Goal: Task Accomplishment & Management: Manage account settings

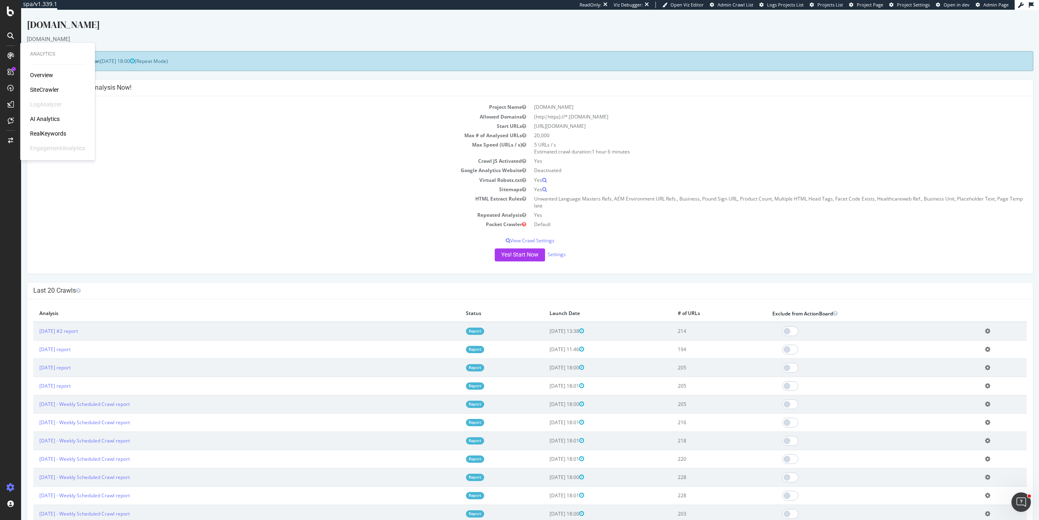
click at [378, 257] on div "Yes! Start Now Settings" at bounding box center [530, 254] width 994 height 13
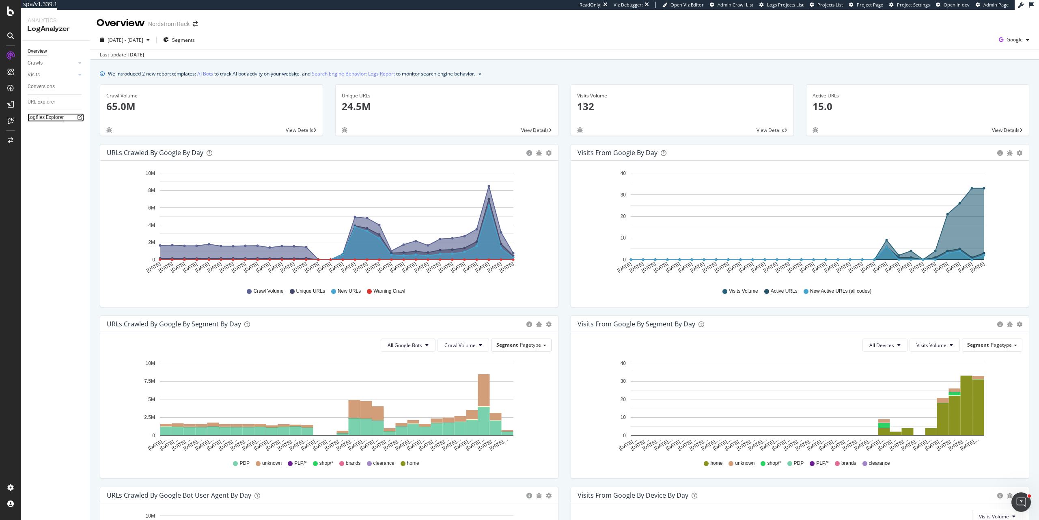
click at [50, 118] on div "Logfiles Explorer" at bounding box center [46, 117] width 36 height 9
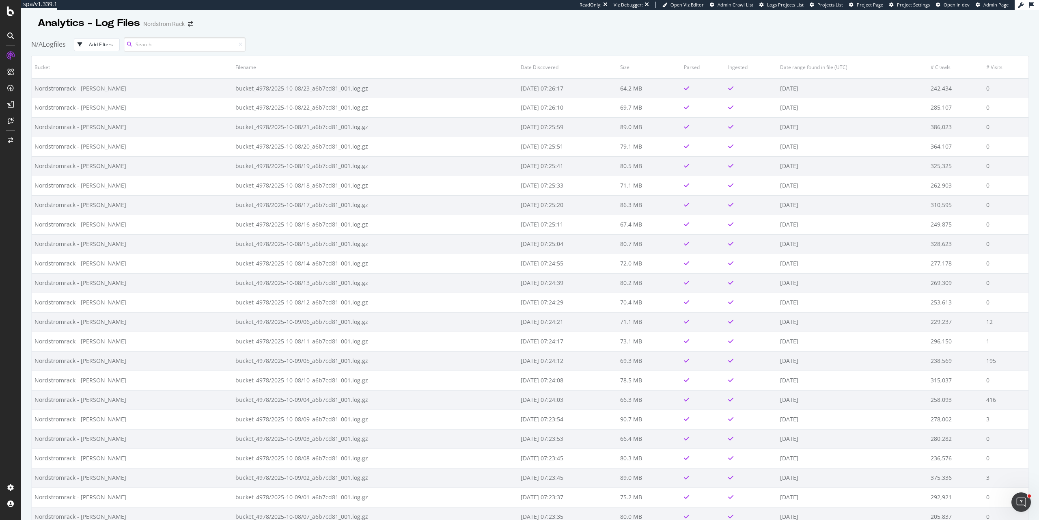
click at [179, 47] on input at bounding box center [185, 44] width 122 height 14
click at [88, 44] on div "button" at bounding box center [81, 44] width 15 height 5
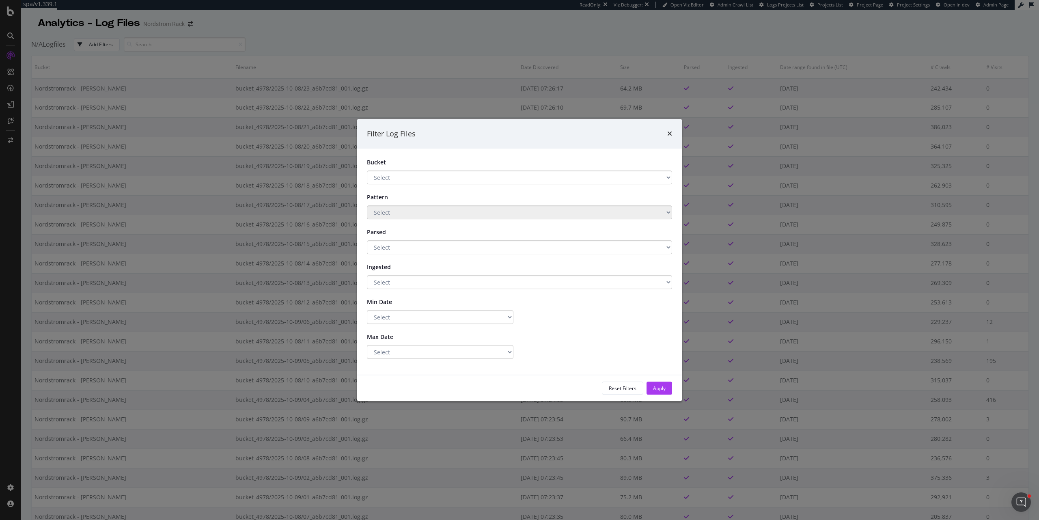
select select "d60d06ac-d6a6-4c3b-9169-b3094d7d289e"
click at [367, 170] on select "Select Nordstromrack - Backfill Nordstromrack - BLAIN" at bounding box center [519, 177] width 305 height 14
click at [665, 389] on div "Apply" at bounding box center [659, 388] width 13 height 7
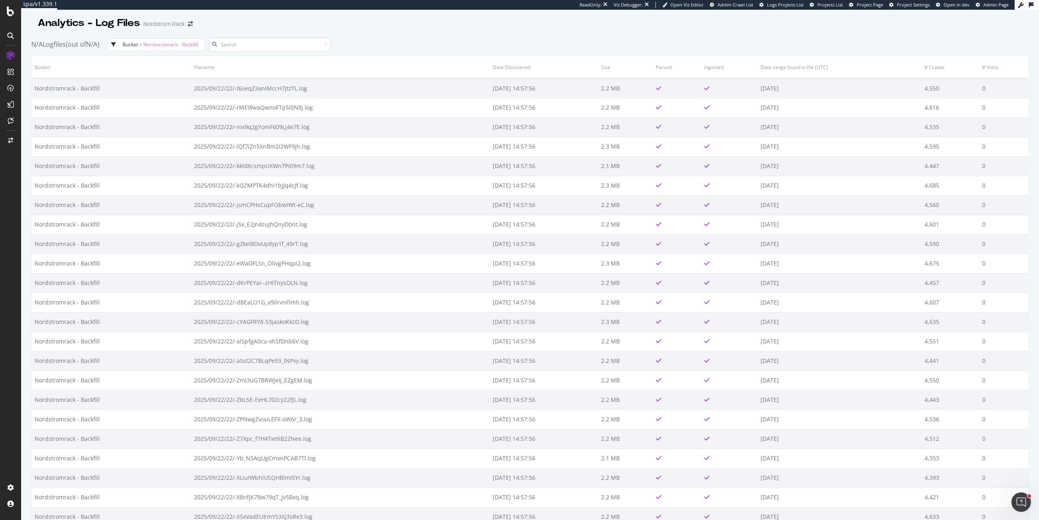
click at [245, 47] on input at bounding box center [270, 44] width 122 height 14
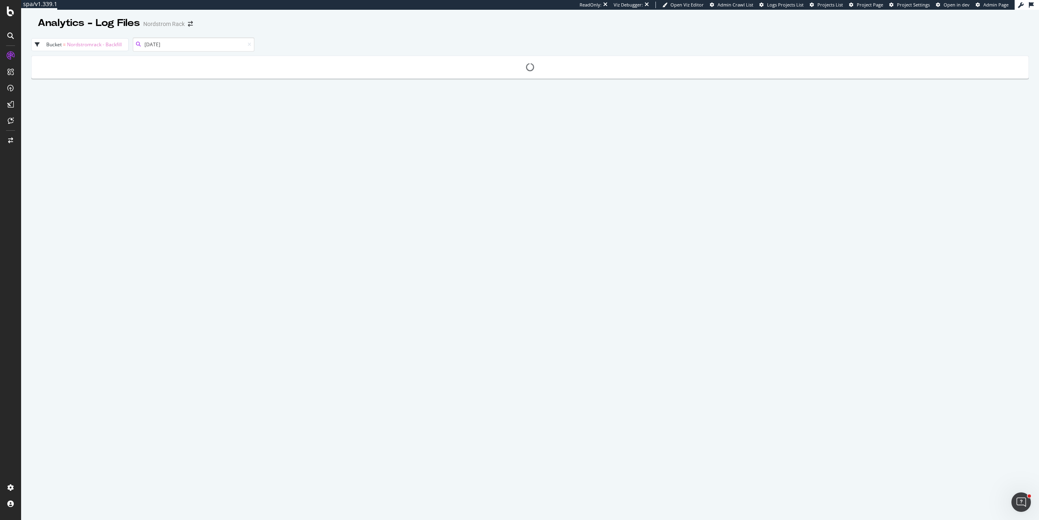
type input "2025/09/25"
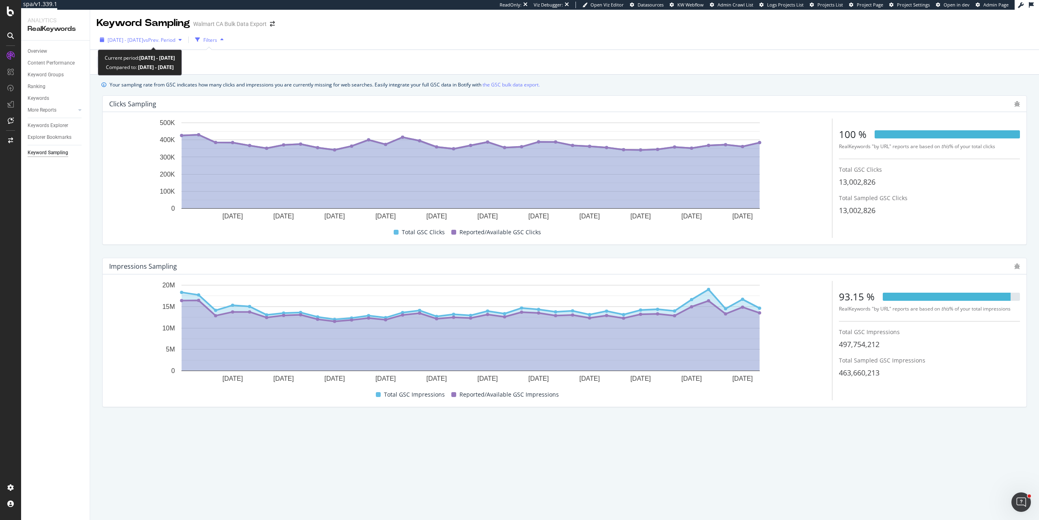
click at [143, 37] on span "[DATE] - [DATE]" at bounding box center [126, 40] width 36 height 7
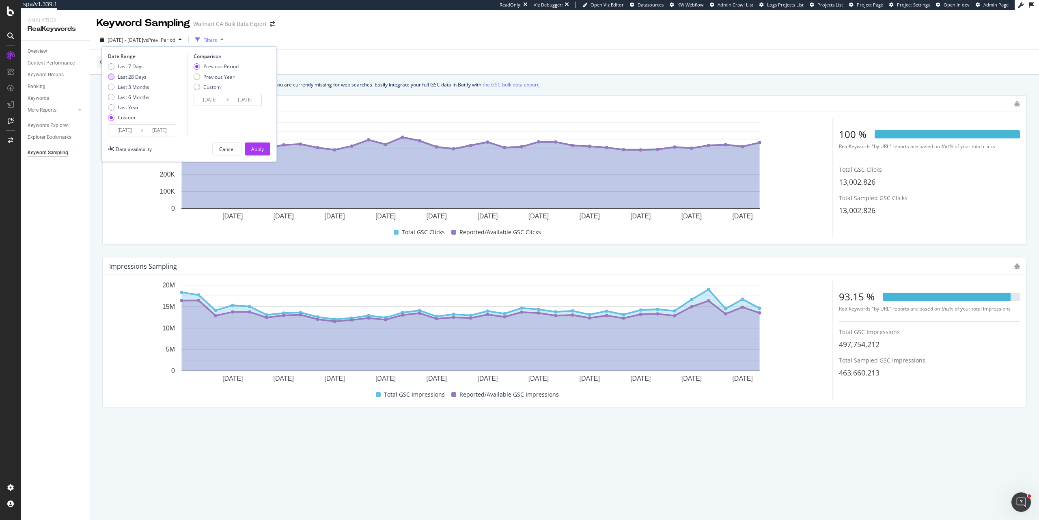
click at [136, 78] on div "Last 28 Days" at bounding box center [132, 76] width 29 height 7
type input "[DATE]"
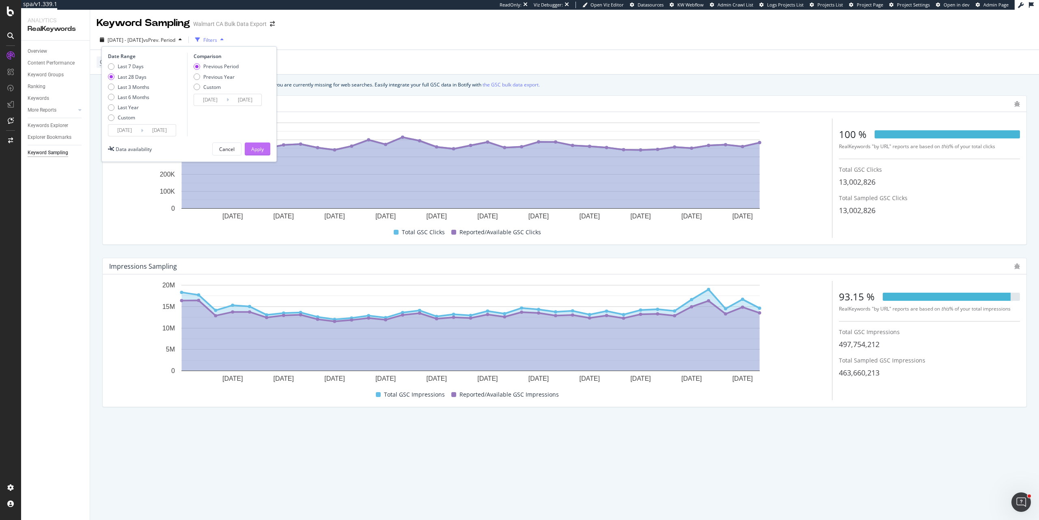
click at [264, 151] on button "Apply" at bounding box center [258, 148] width 26 height 13
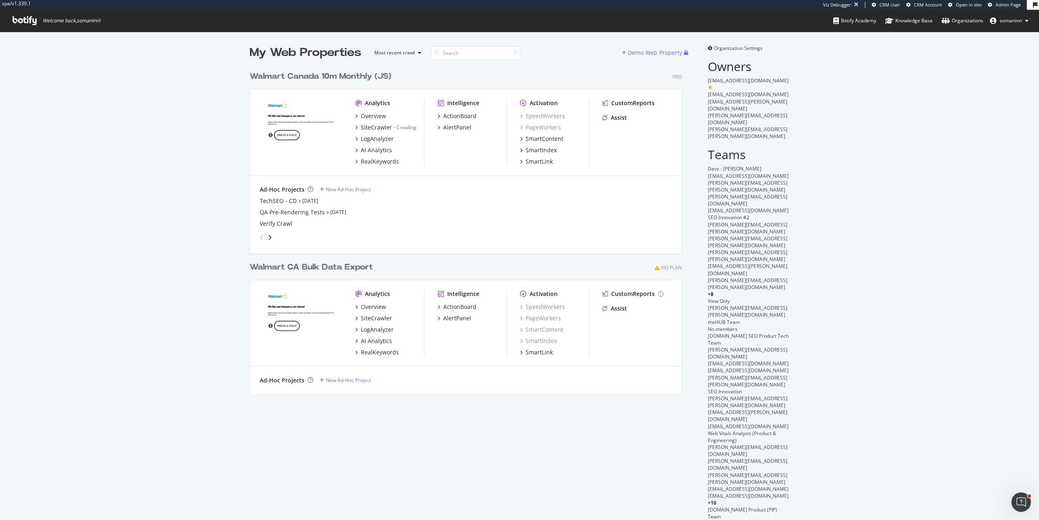
scroll to position [327, 433]
click at [380, 165] on div "RealKeywords" at bounding box center [380, 161] width 38 height 8
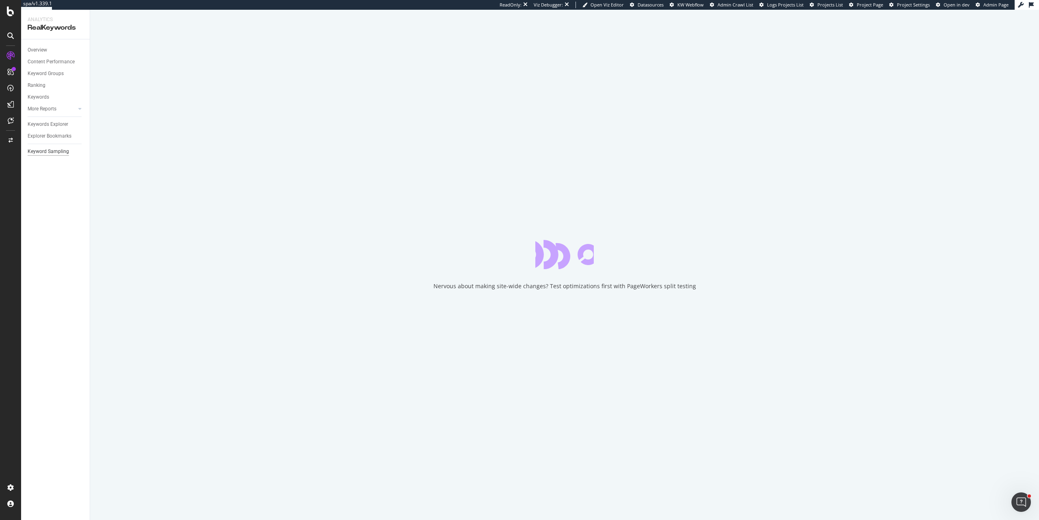
click at [59, 154] on div "Keyword Sampling" at bounding box center [48, 151] width 41 height 9
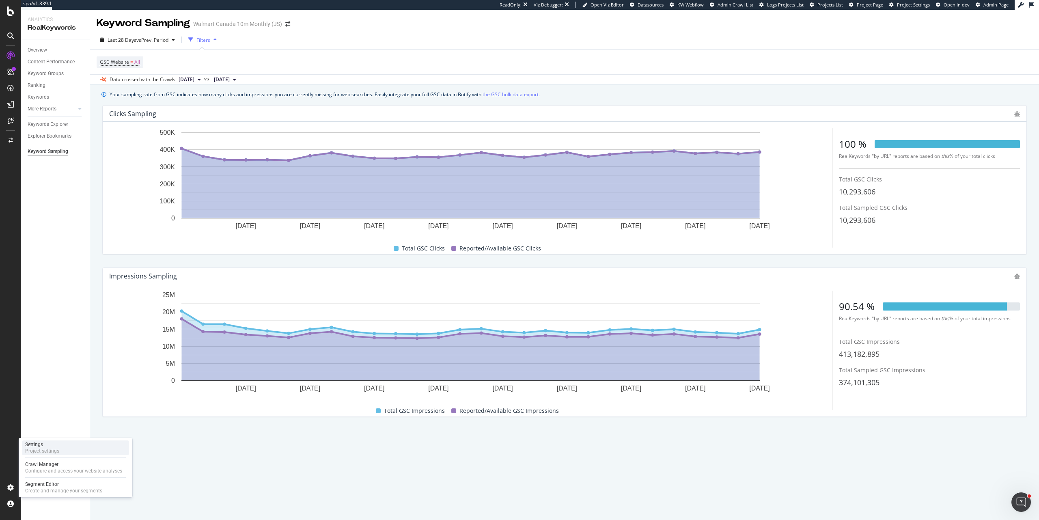
click at [60, 453] on div "Settings Project settings" at bounding box center [75, 447] width 107 height 15
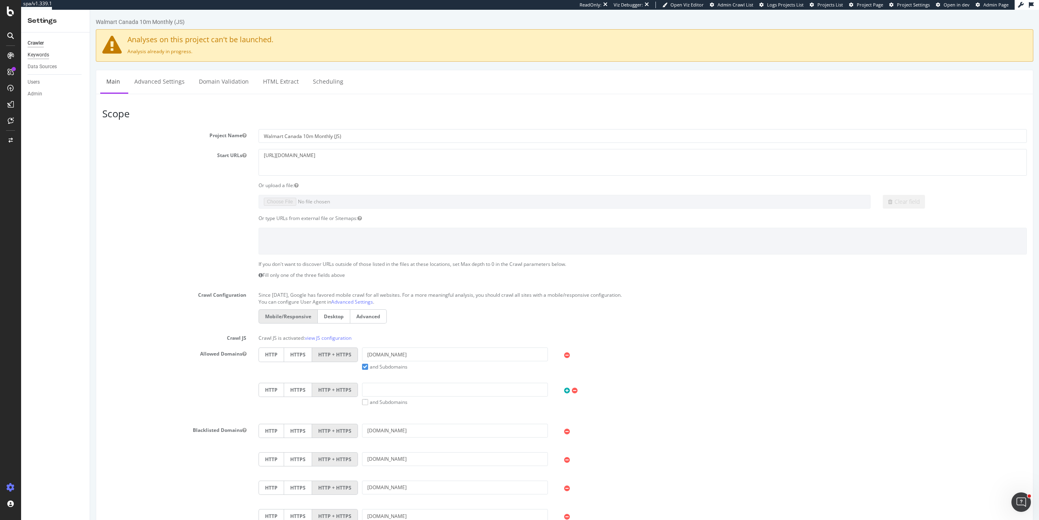
click at [45, 55] on div "Keywords" at bounding box center [39, 55] width 22 height 9
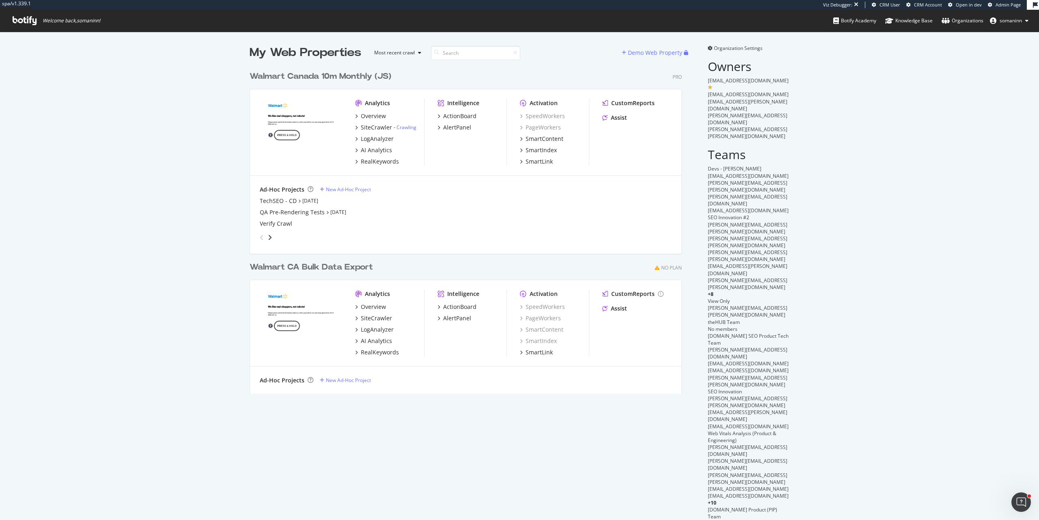
click at [328, 271] on div "Walmart CA Bulk Data Export" at bounding box center [311, 267] width 123 height 12
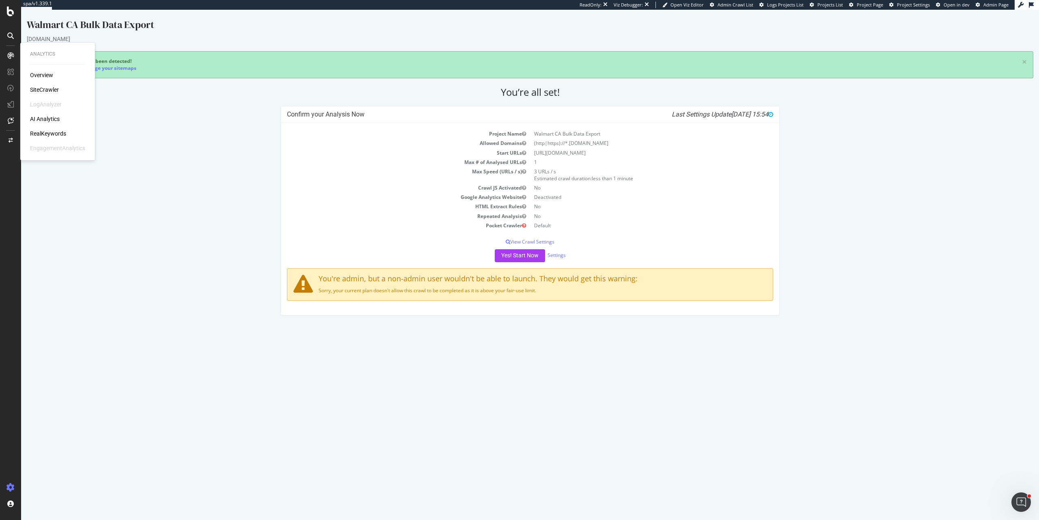
click at [53, 136] on div "RealKeywords" at bounding box center [48, 133] width 36 height 8
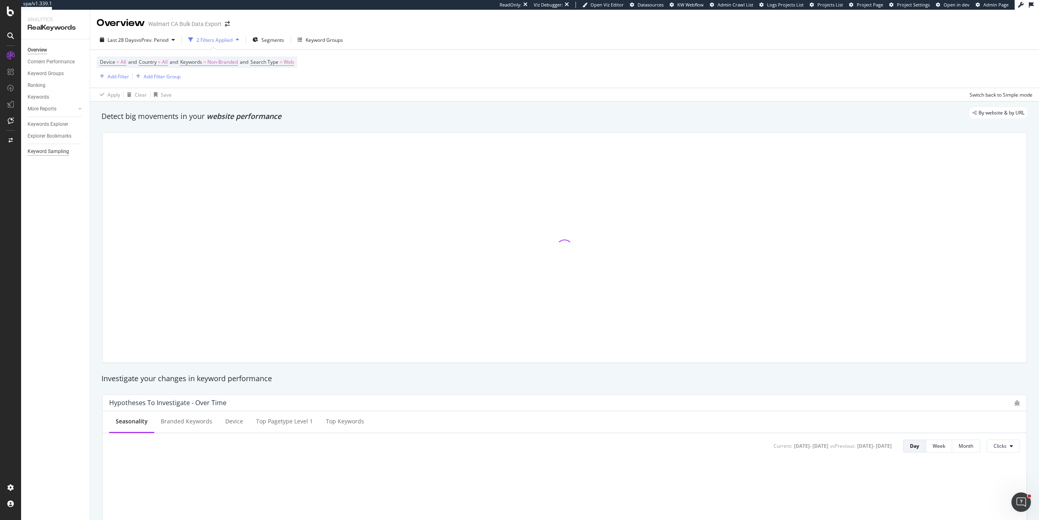
click at [53, 152] on div "Keyword Sampling" at bounding box center [48, 151] width 41 height 9
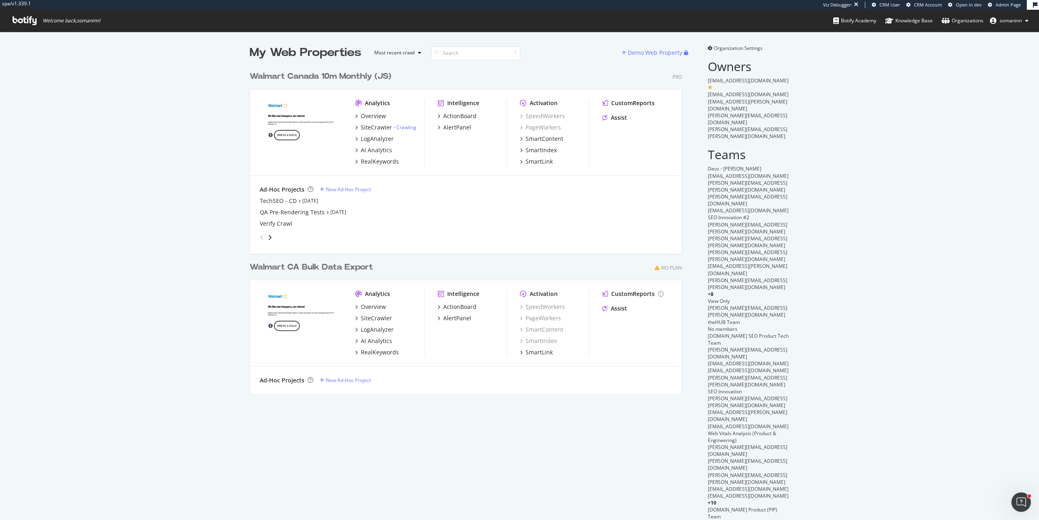
click at [357, 77] on div "Walmart Canada 10m Monthly (JS)" at bounding box center [321, 77] width 142 height 12
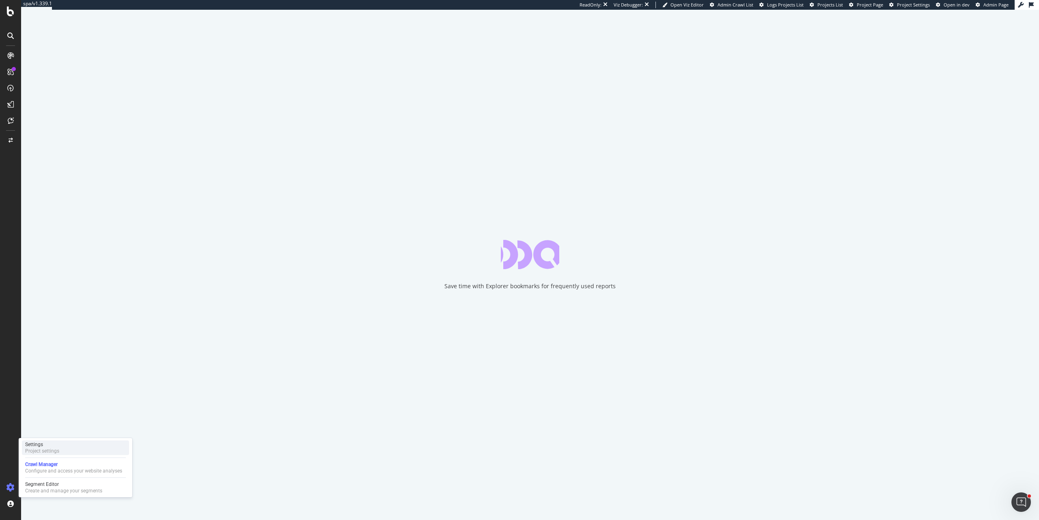
click at [47, 452] on div "Project settings" at bounding box center [42, 451] width 34 height 6
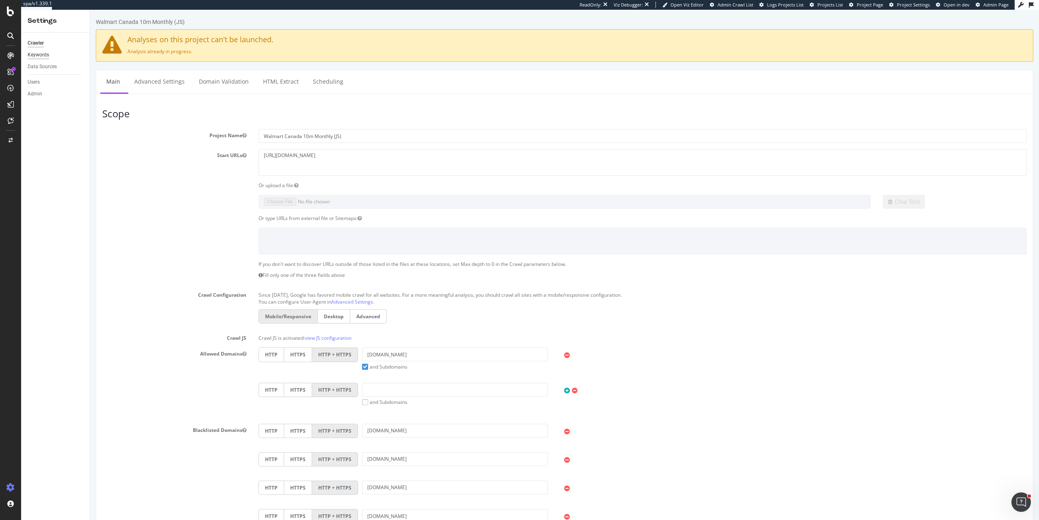
click at [41, 57] on div "Keywords" at bounding box center [39, 55] width 22 height 9
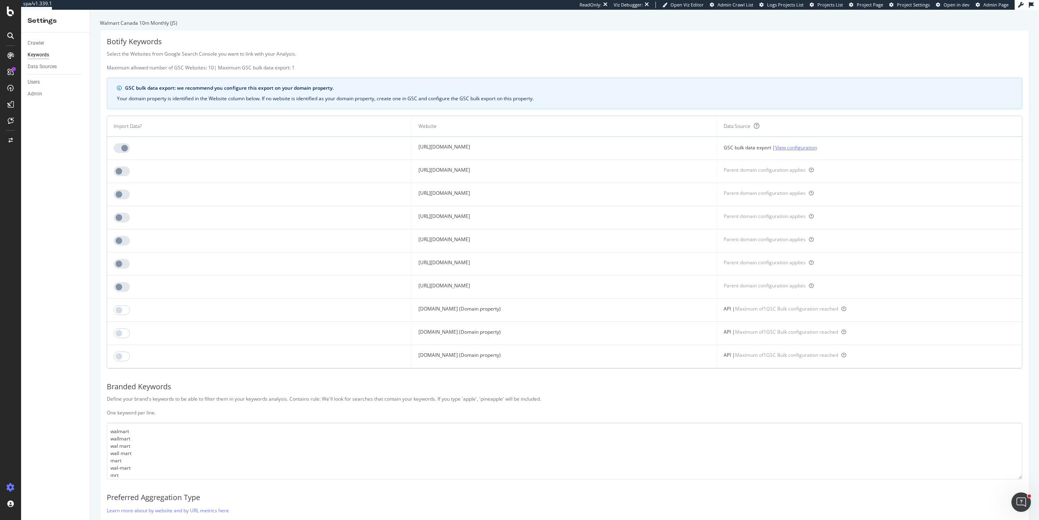
click at [817, 149] on link "View configuration" at bounding box center [796, 147] width 42 height 9
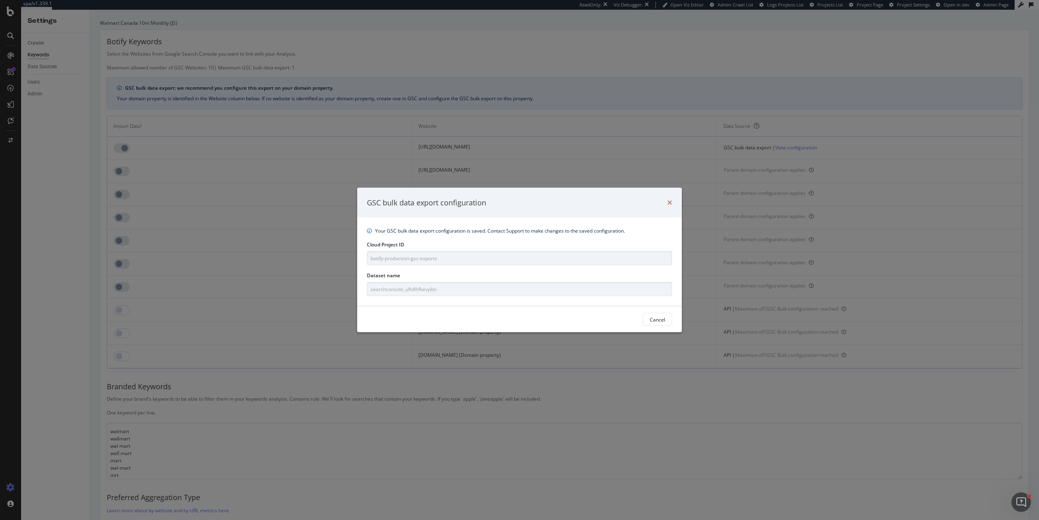
click at [670, 205] on icon "times" at bounding box center [669, 202] width 5 height 6
